Goal: Task Accomplishment & Management: Manage account settings

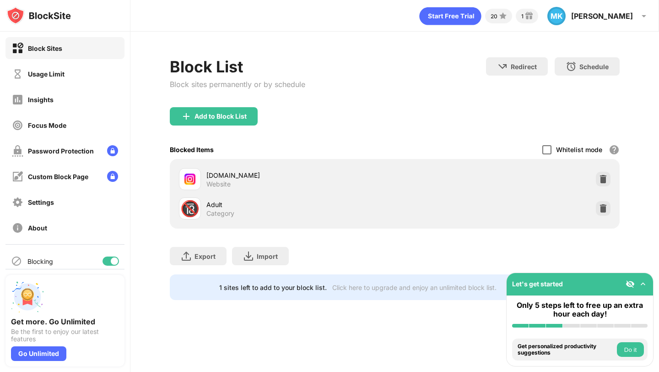
click at [547, 149] on div at bounding box center [546, 149] width 9 height 9
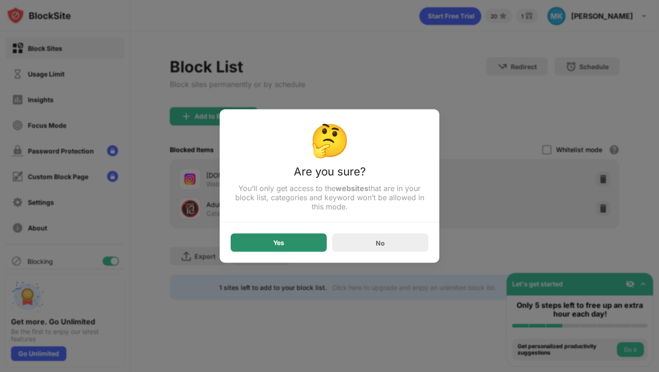
click at [279, 238] on div "Yes" at bounding box center [279, 242] width 96 height 18
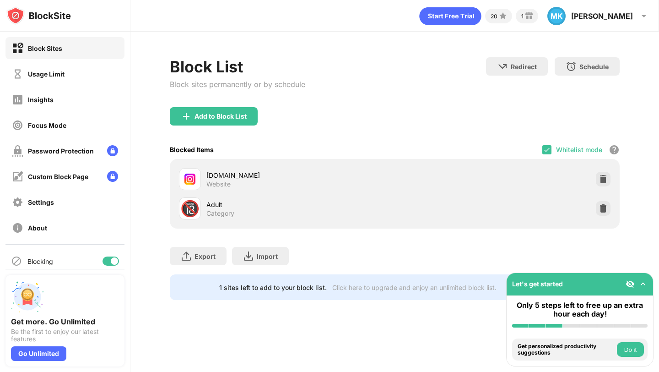
click at [557, 151] on div "Whitelist mode" at bounding box center [579, 150] width 46 height 8
click at [549, 149] on img at bounding box center [546, 149] width 7 height 7
